Goal: Transaction & Acquisition: Purchase product/service

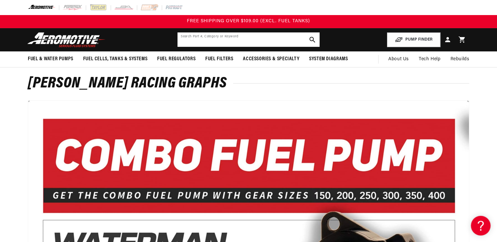
click at [209, 38] on input "text" at bounding box center [249, 39] width 142 height 14
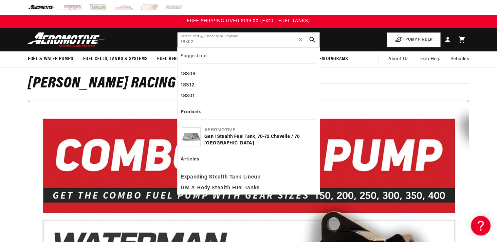
type input "18302"
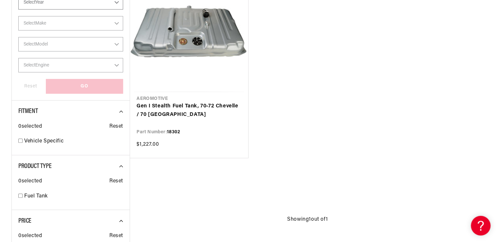
scroll to position [157, 0]
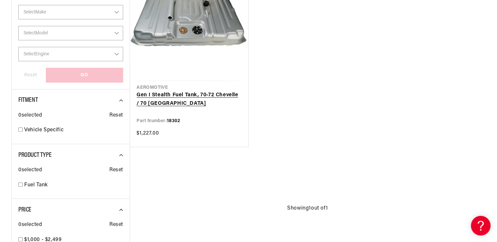
click at [190, 93] on link "Gen I Stealth Fuel Tank, 70-72 Chevelle / 70 [GEOGRAPHIC_DATA]" at bounding box center [189, 99] width 105 height 17
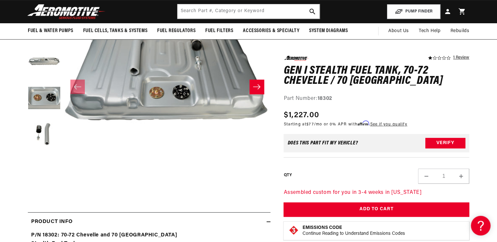
scroll to position [105, 0]
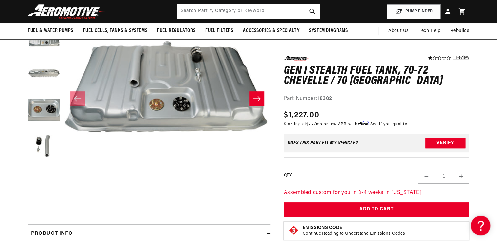
click at [257, 95] on icon "Slide right" at bounding box center [257, 98] width 8 height 7
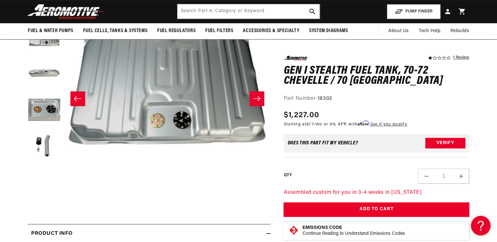
click at [257, 96] on icon "Slide right" at bounding box center [257, 98] width 8 height 7
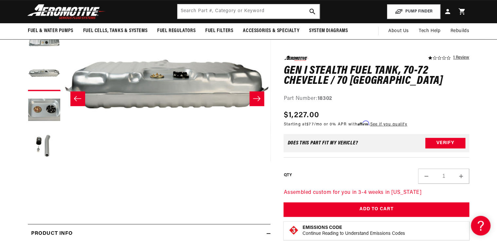
click at [257, 96] on icon "Slide right" at bounding box center [257, 98] width 8 height 7
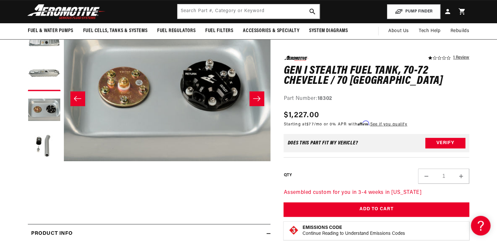
click at [257, 96] on icon "Slide right" at bounding box center [257, 98] width 8 height 7
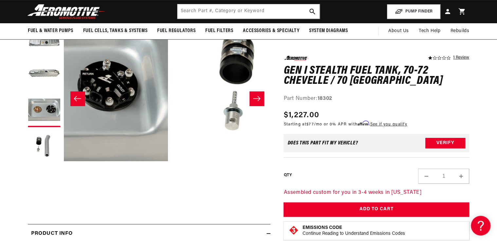
scroll to position [0, 827]
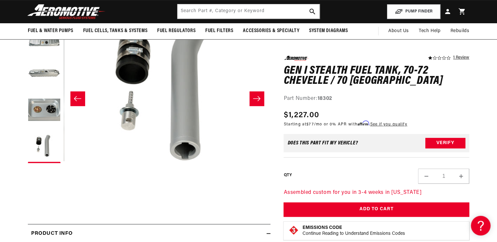
click at [257, 96] on icon "Slide right" at bounding box center [257, 98] width 8 height 7
click at [80, 97] on icon "Slide left" at bounding box center [78, 98] width 8 height 7
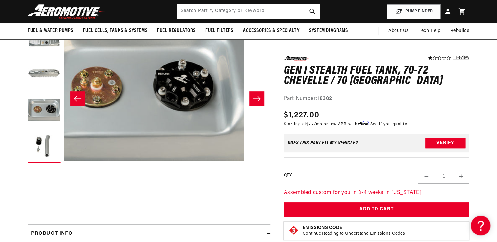
scroll to position [0, 621]
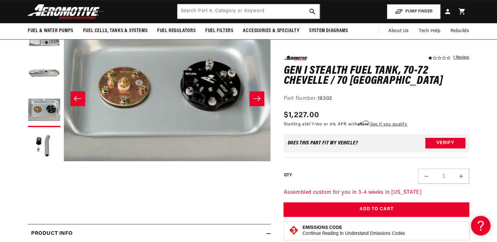
click at [80, 97] on icon "Slide left" at bounding box center [78, 98] width 8 height 7
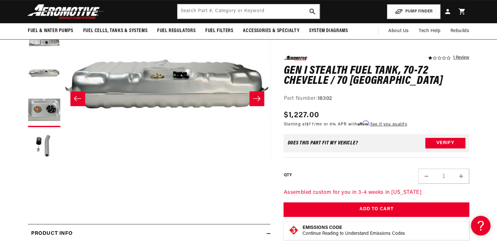
click at [80, 97] on icon "Slide left" at bounding box center [78, 98] width 8 height 7
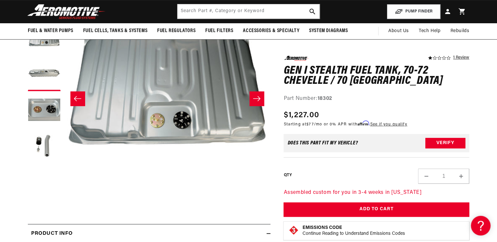
click at [80, 97] on icon "Slide left" at bounding box center [78, 98] width 8 height 7
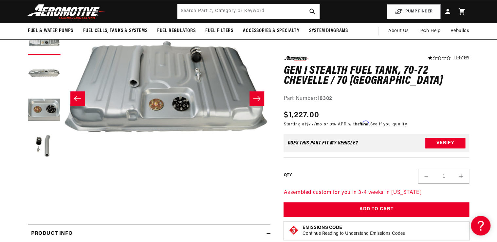
scroll to position [0, 0]
click at [257, 98] on icon "Slide right" at bounding box center [257, 98] width 8 height 7
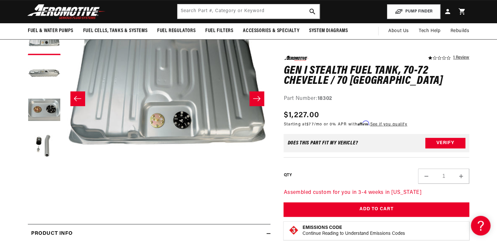
click at [256, 98] on icon "Slide right" at bounding box center [257, 98] width 8 height 7
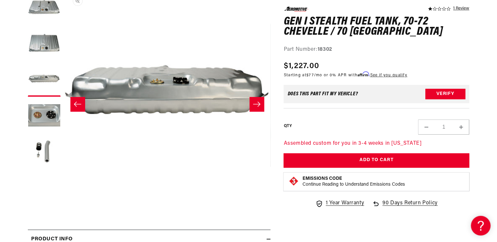
scroll to position [105, 0]
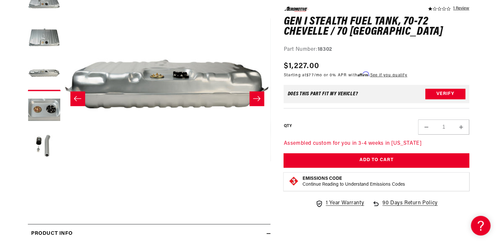
click at [259, 100] on icon "Slide right" at bounding box center [256, 98] width 7 height 5
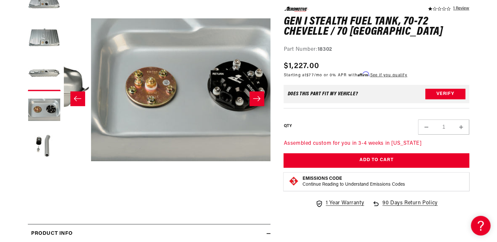
scroll to position [0, 621]
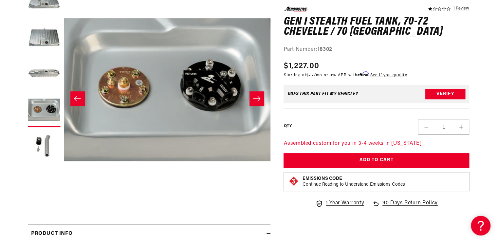
click at [259, 100] on icon "Slide right" at bounding box center [256, 98] width 7 height 5
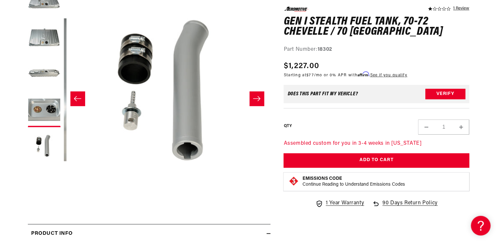
scroll to position [0, 827]
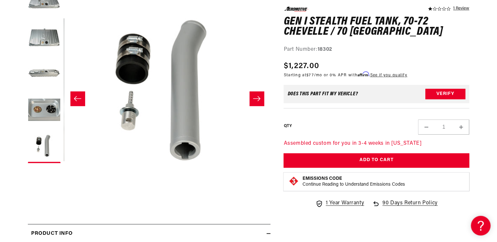
click at [259, 100] on icon "Slide right" at bounding box center [256, 98] width 7 height 5
click at [82, 100] on button "Slide left" at bounding box center [77, 98] width 14 height 14
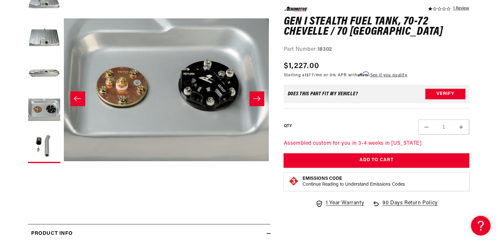
scroll to position [0, 621]
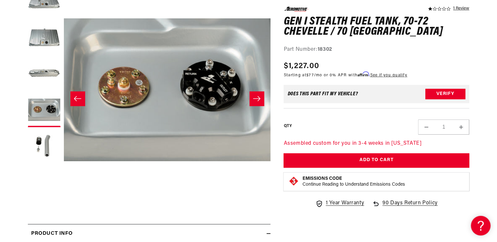
click at [82, 100] on button "Slide left" at bounding box center [77, 98] width 14 height 14
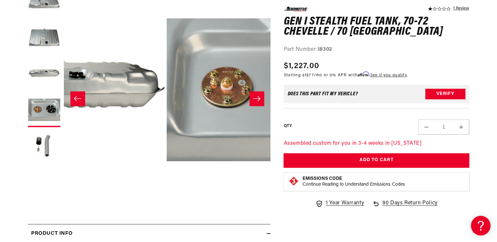
scroll to position [0, 414]
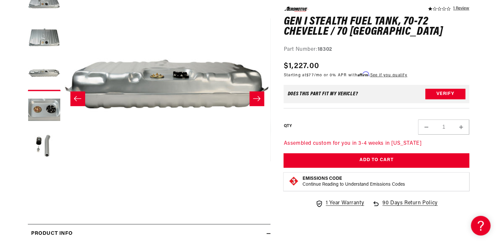
click at [82, 100] on button "Slide left" at bounding box center [77, 98] width 14 height 14
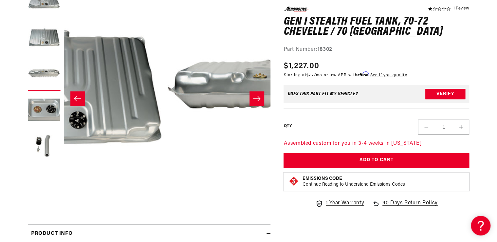
scroll to position [0, 207]
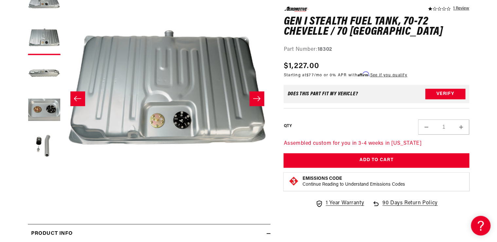
click at [262, 99] on button "Slide right" at bounding box center [257, 98] width 14 height 14
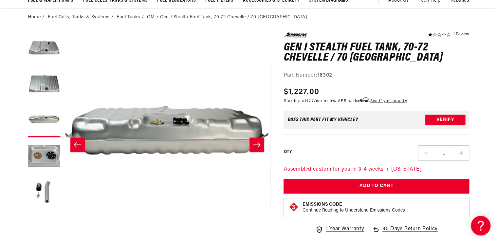
scroll to position [0, 0]
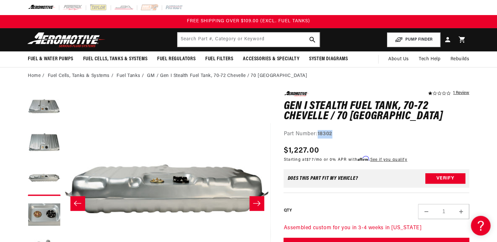
drag, startPoint x: 319, startPoint y: 133, endPoint x: 337, endPoint y: 134, distance: 18.0
click at [337, 134] on div "Part Number: 18302" at bounding box center [377, 134] width 186 height 9
drag, startPoint x: 337, startPoint y: 134, endPoint x: 325, endPoint y: 134, distance: 11.5
copy strong "18302"
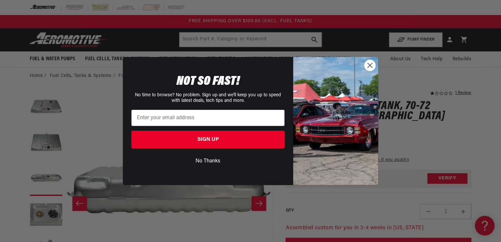
click at [212, 161] on button "No Thanks" at bounding box center [207, 161] width 153 height 12
